Goal: Communication & Community: Ask a question

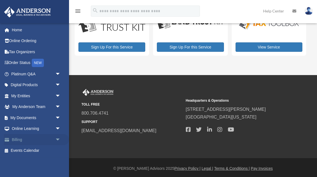
scroll to position [22, 0]
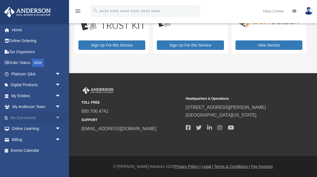
click at [22, 117] on link "My Documents arrow_drop_down" at bounding box center [36, 117] width 65 height 11
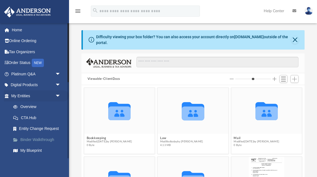
click at [39, 140] on link "Binder Walkthrough" at bounding box center [38, 139] width 61 height 11
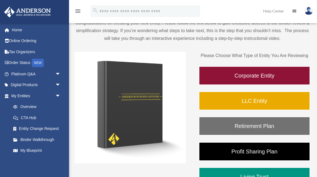
scroll to position [48, 0]
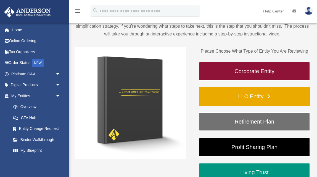
click at [268, 95] on link "LLC Entity" at bounding box center [254, 96] width 111 height 19
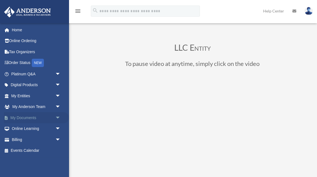
click at [25, 117] on link "My Documents arrow_drop_down" at bounding box center [36, 117] width 65 height 11
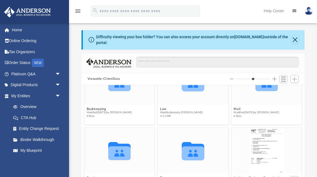
scroll to position [19, 0]
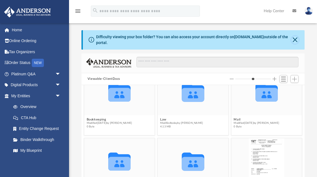
click at [295, 39] on button "Close" at bounding box center [294, 40] width 7 height 8
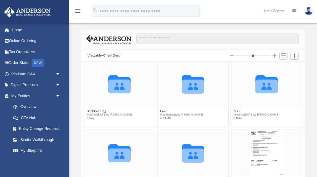
scroll to position [0, 0]
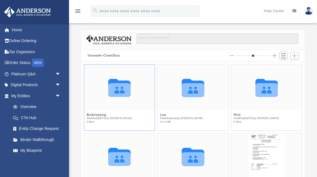
click at [117, 86] on icon "grid" at bounding box center [119, 88] width 22 height 18
click at [119, 96] on icon "grid" at bounding box center [119, 90] width 22 height 14
click at [109, 101] on icon "Collaborated Folder" at bounding box center [119, 87] width 42 height 28
click at [120, 88] on icon "grid" at bounding box center [119, 90] width 22 height 14
click at [121, 89] on icon "grid" at bounding box center [119, 90] width 22 height 14
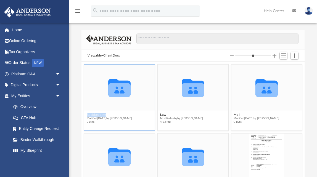
click at [121, 89] on g "grid" at bounding box center [119, 88] width 22 height 18
click at [125, 101] on div "Collaborated Folder" at bounding box center [119, 87] width 71 height 46
click at [191, 103] on div "Collaborated Folder" at bounding box center [193, 87] width 71 height 46
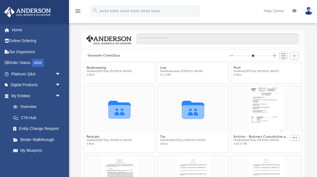
scroll to position [47, 0]
click at [251, 107] on div "grid" at bounding box center [266, 109] width 71 height 46
click at [265, 101] on div "grid" at bounding box center [266, 109] width 71 height 46
type input "*"
click at [294, 137] on span "More options" at bounding box center [295, 137] width 4 height 3
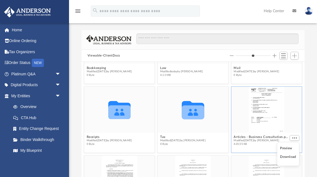
click at [289, 111] on div "grid" at bounding box center [266, 109] width 71 height 46
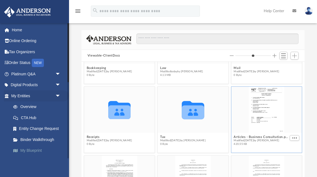
click at [31, 149] on link "My Blueprint" at bounding box center [38, 150] width 61 height 11
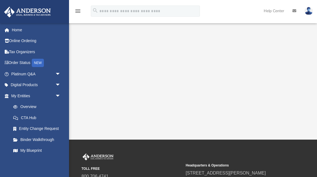
scroll to position [124, 0]
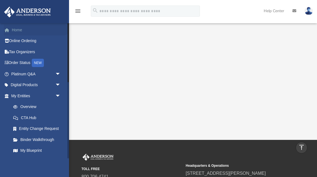
click at [19, 31] on link "Home" at bounding box center [36, 29] width 65 height 11
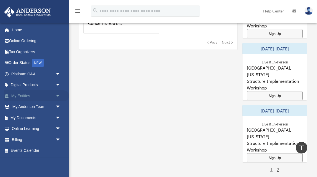
scroll to position [423, 0]
click at [21, 95] on link "My Entities arrow_drop_down" at bounding box center [36, 95] width 65 height 11
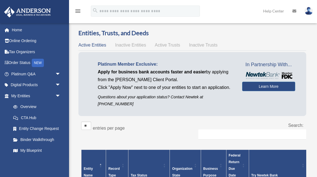
scroll to position [7, 0]
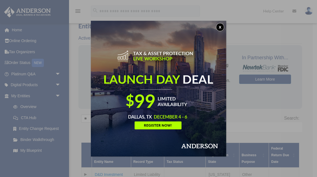
click at [220, 25] on button "x" at bounding box center [220, 27] width 8 height 8
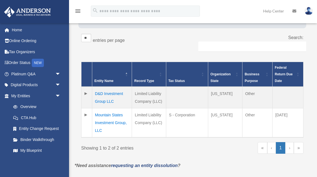
scroll to position [88, 0]
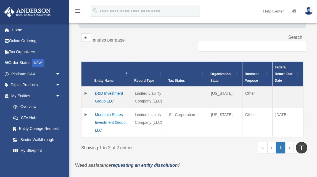
click at [105, 109] on td "Mountain States Investment Group, LLC" at bounding box center [112, 122] width 40 height 29
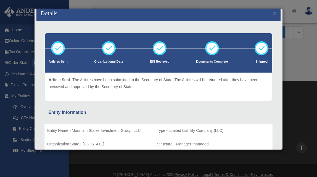
scroll to position [0, 0]
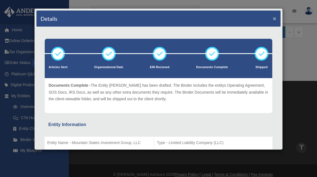
click at [276, 19] on button "×" at bounding box center [275, 18] width 4 height 6
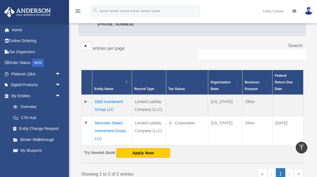
scroll to position [79, 0]
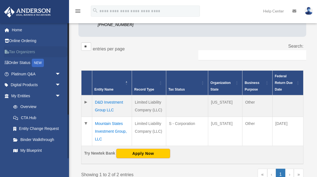
click at [23, 51] on link "Tax Organizers" at bounding box center [36, 51] width 65 height 11
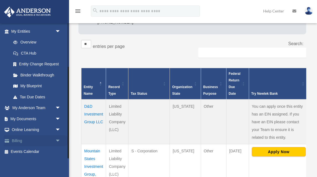
scroll to position [63, 0]
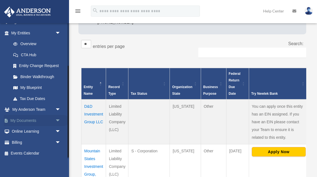
click at [33, 120] on link "My Documents arrow_drop_down" at bounding box center [36, 120] width 65 height 11
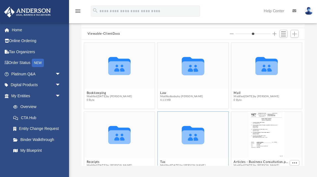
scroll to position [44, 0]
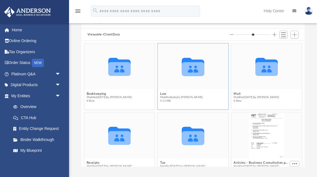
click at [181, 70] on icon "Collaborated Folder" at bounding box center [193, 66] width 42 height 28
click at [249, 122] on div "grid" at bounding box center [266, 135] width 71 height 46
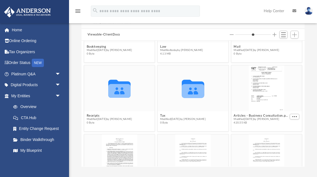
click at [262, 98] on div "Collaborated Folder Bookkeeping Modified [DATE] by [PERSON_NAME] 0 Byte Collabo…" at bounding box center [192, 103] width 223 height 125
click at [293, 114] on button "More options" at bounding box center [295, 116] width 10 height 6
click at [286, 127] on li "Preview" at bounding box center [288, 126] width 16 height 6
type input "*"
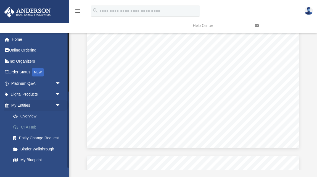
scroll to position [39, 0]
click at [24, 126] on link "CTA Hub" at bounding box center [38, 126] width 61 height 11
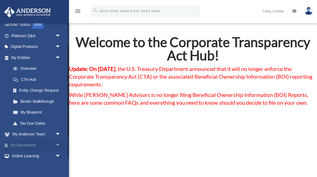
scroll to position [42, 0]
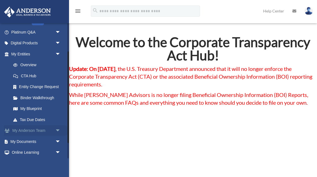
click at [31, 130] on link "My [PERSON_NAME] Team arrow_drop_down" at bounding box center [36, 130] width 65 height 11
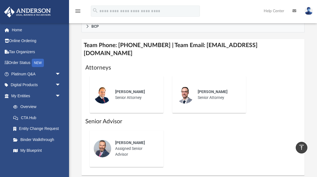
scroll to position [228, 0]
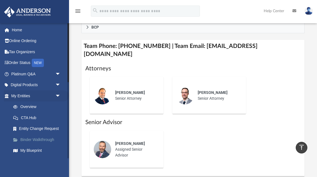
click at [28, 139] on link "Binder Walkthrough" at bounding box center [38, 139] width 61 height 11
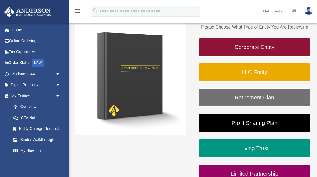
scroll to position [73, 0]
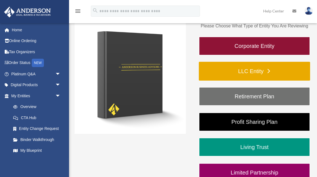
click at [249, 71] on link "LLC Entity" at bounding box center [254, 71] width 111 height 19
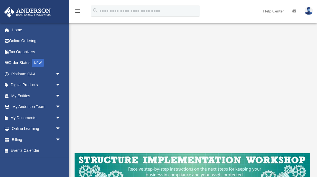
scroll to position [77, 0]
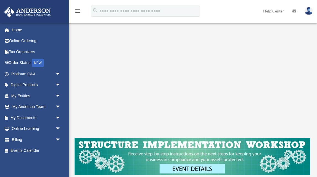
click at [227, 10] on div "menu search Site Menu add [PERSON_NAME][EMAIL_ADDRESS][DOMAIN_NAME] My Profile …" at bounding box center [158, 13] width 309 height 19
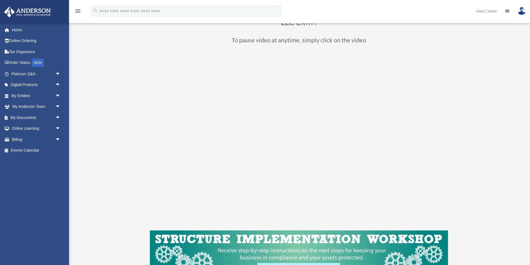
scroll to position [43, 0]
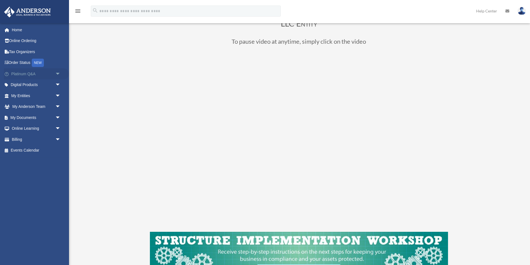
click at [23, 75] on link "Platinum Q&A arrow_drop_down" at bounding box center [36, 73] width 65 height 11
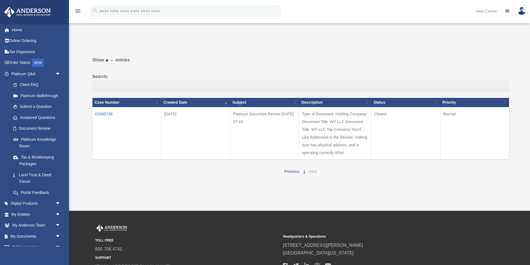
click at [313, 170] on link "Next" at bounding box center [313, 171] width 8 height 4
click at [25, 107] on link "Submit a Question" at bounding box center [38, 106] width 61 height 11
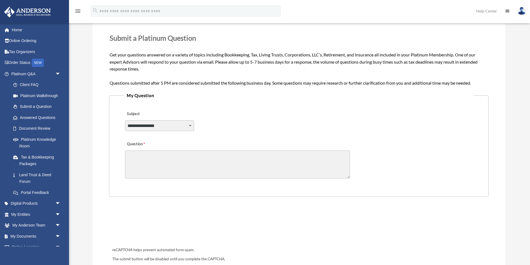
scroll to position [78, 0]
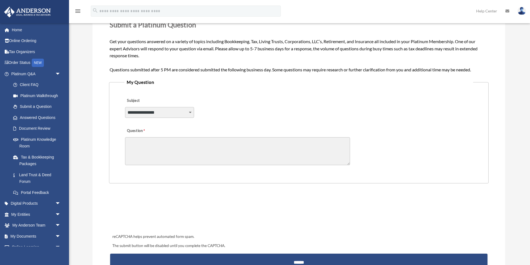
click at [190, 112] on select "**********" at bounding box center [159, 112] width 69 height 10
select select "******"
click at [125, 107] on select "**********" at bounding box center [159, 112] width 69 height 10
click at [162, 150] on textarea "Question" at bounding box center [237, 151] width 225 height 28
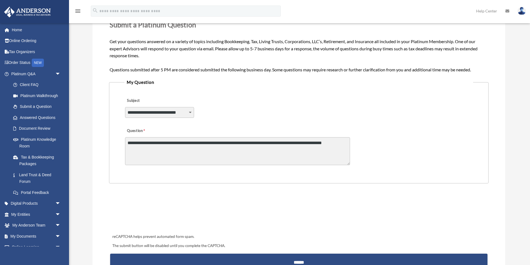
click at [263, 143] on textarea "**********" at bounding box center [237, 151] width 225 height 28
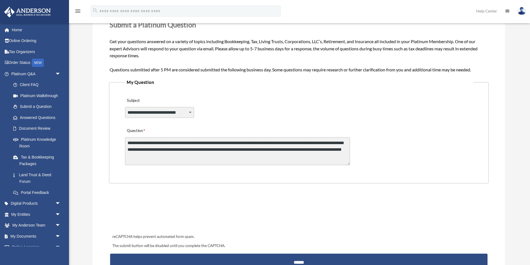
type textarea "**********"
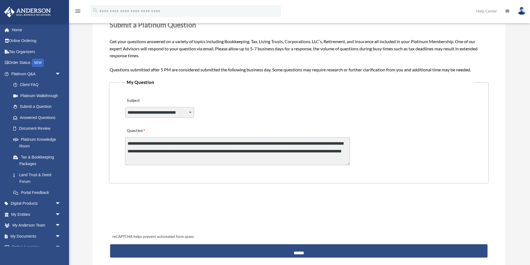
scroll to position [96, 0]
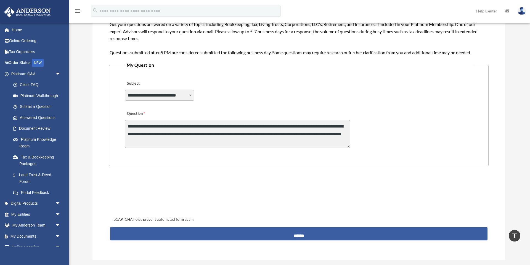
click at [288, 234] on input "******" at bounding box center [299, 233] width 378 height 13
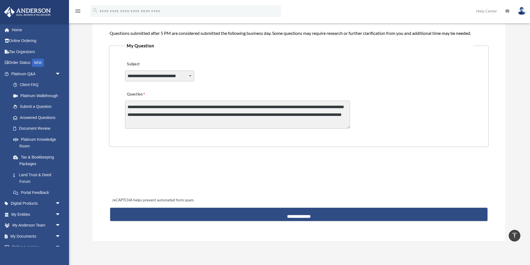
scroll to position [115, 0]
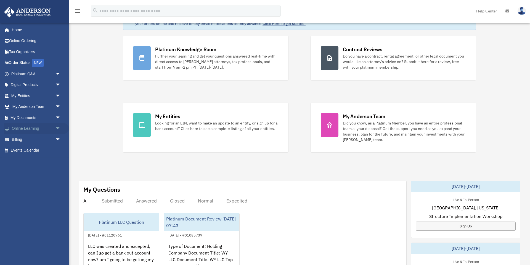
scroll to position [33, 0]
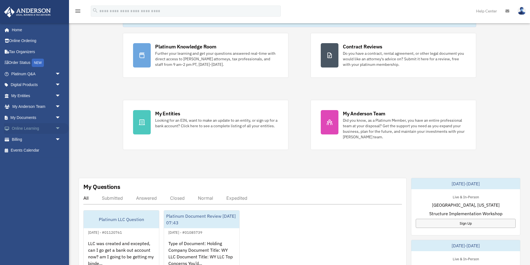
click at [34, 128] on link "Online Learning arrow_drop_down" at bounding box center [36, 128] width 65 height 11
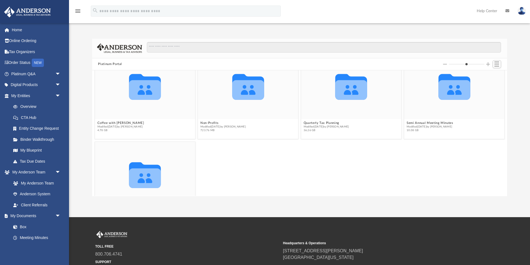
scroll to position [53, 0]
